Goal: Task Accomplishment & Management: Manage account settings

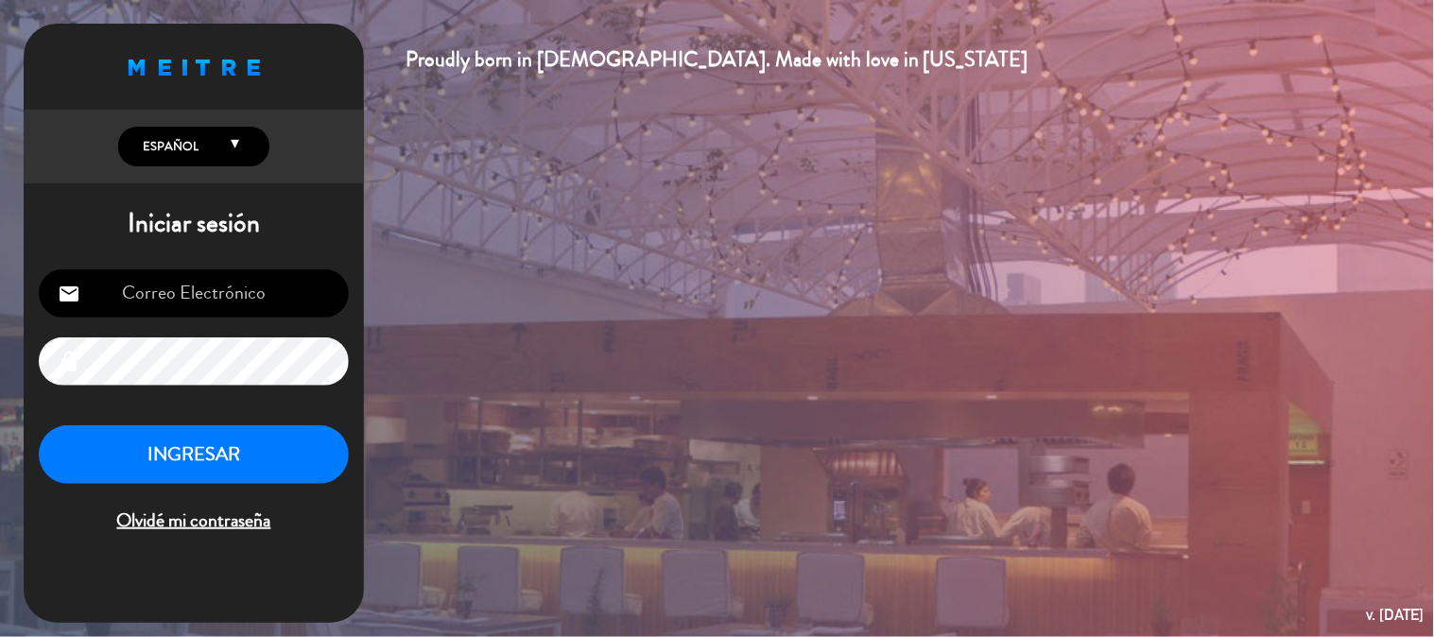
scroll to position [9, 0]
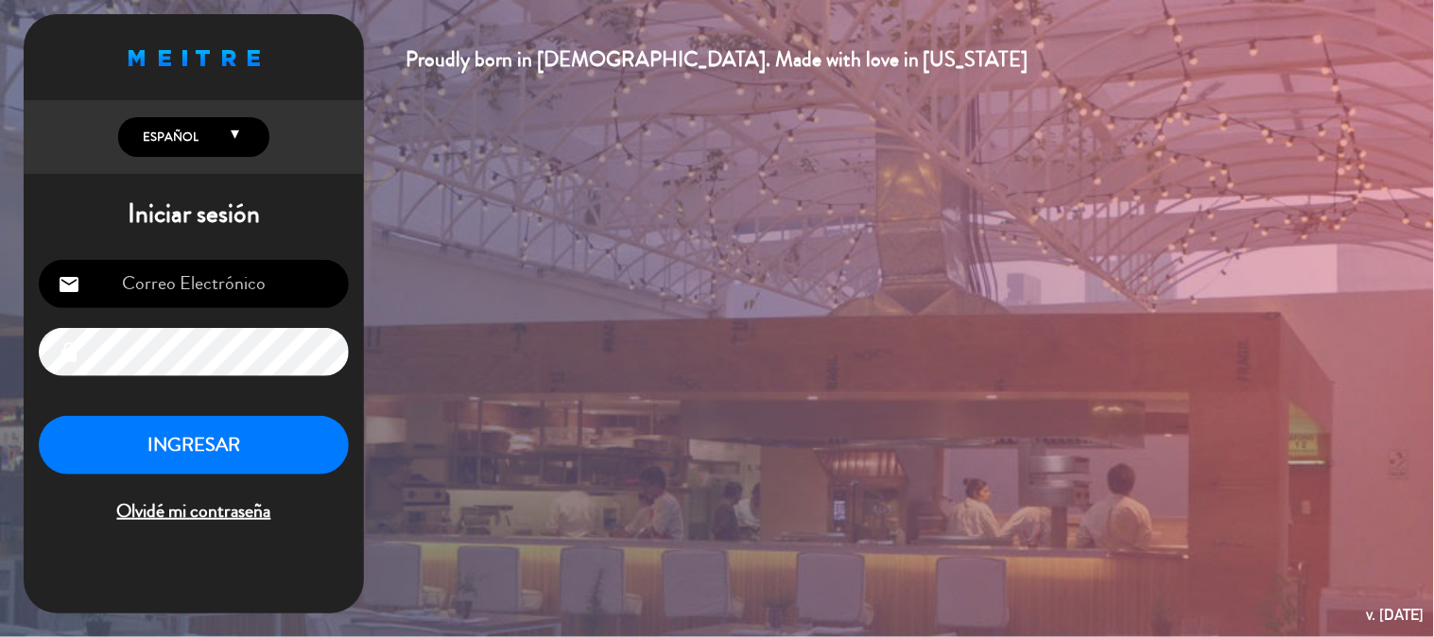
type input "[EMAIL_ADDRESS][DOMAIN_NAME]"
click at [303, 466] on button "INGRESAR" at bounding box center [194, 446] width 310 height 60
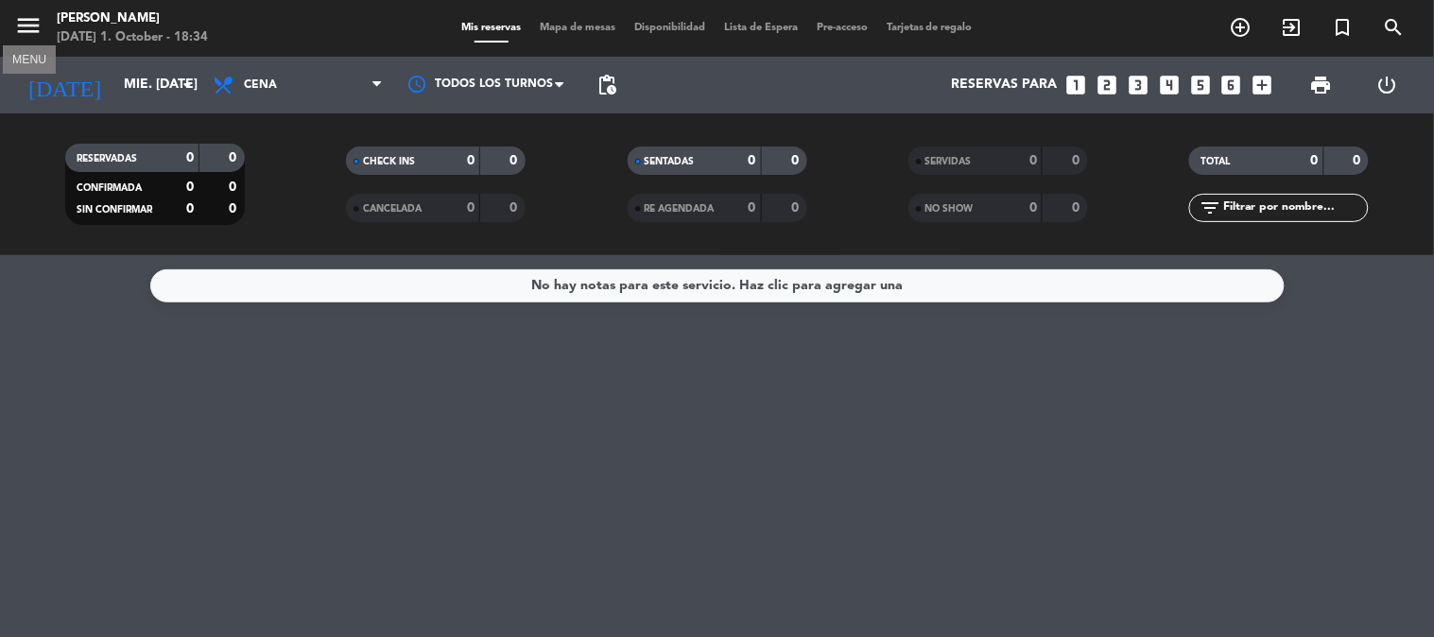
click at [22, 38] on icon "menu" at bounding box center [28, 25] width 28 height 28
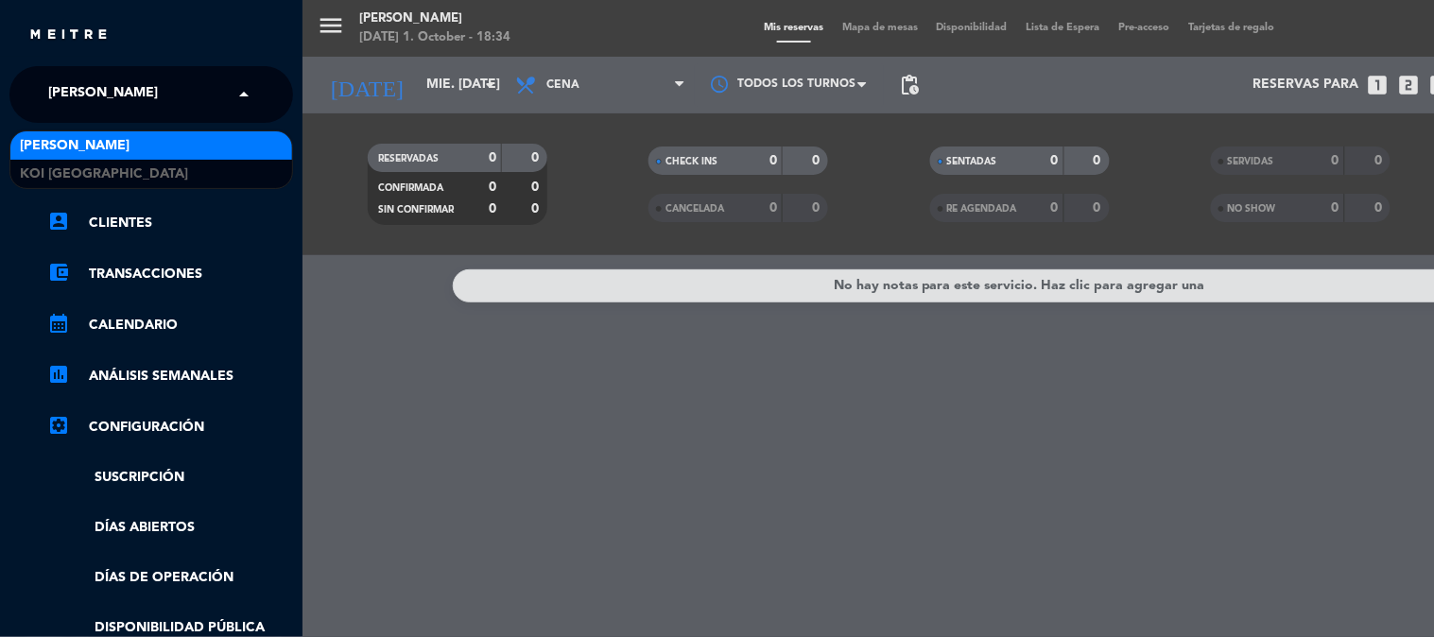
click at [74, 98] on span "[PERSON_NAME]" at bounding box center [103, 95] width 110 height 40
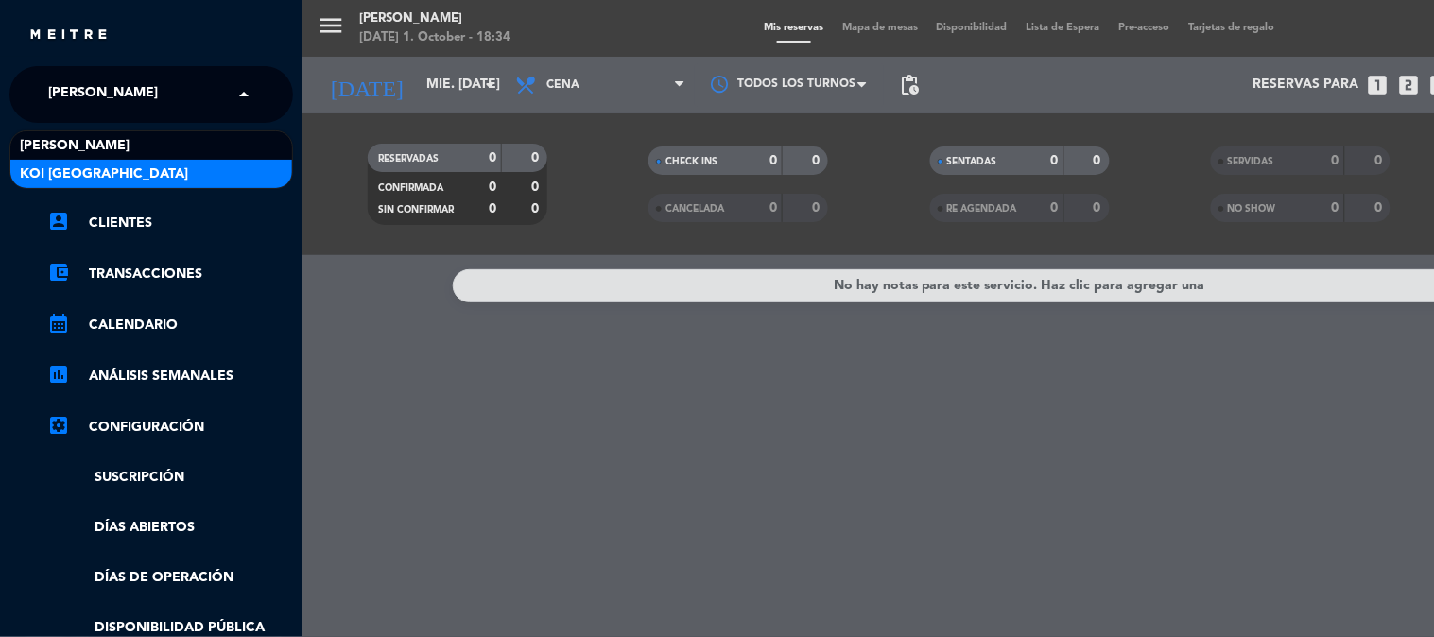
click at [102, 181] on span "KOI [GEOGRAPHIC_DATA]" at bounding box center [104, 175] width 168 height 22
